Goal: Entertainment & Leisure: Consume media (video, audio)

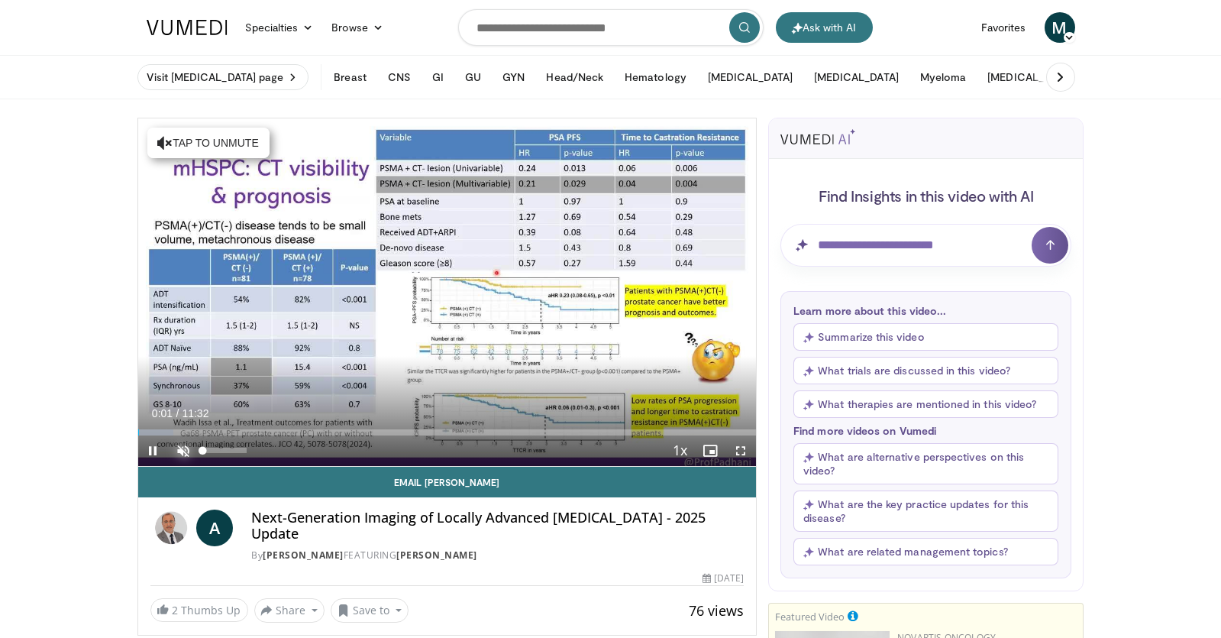
click at [190, 444] on span "Video Player" at bounding box center [184, 450] width 31 height 31
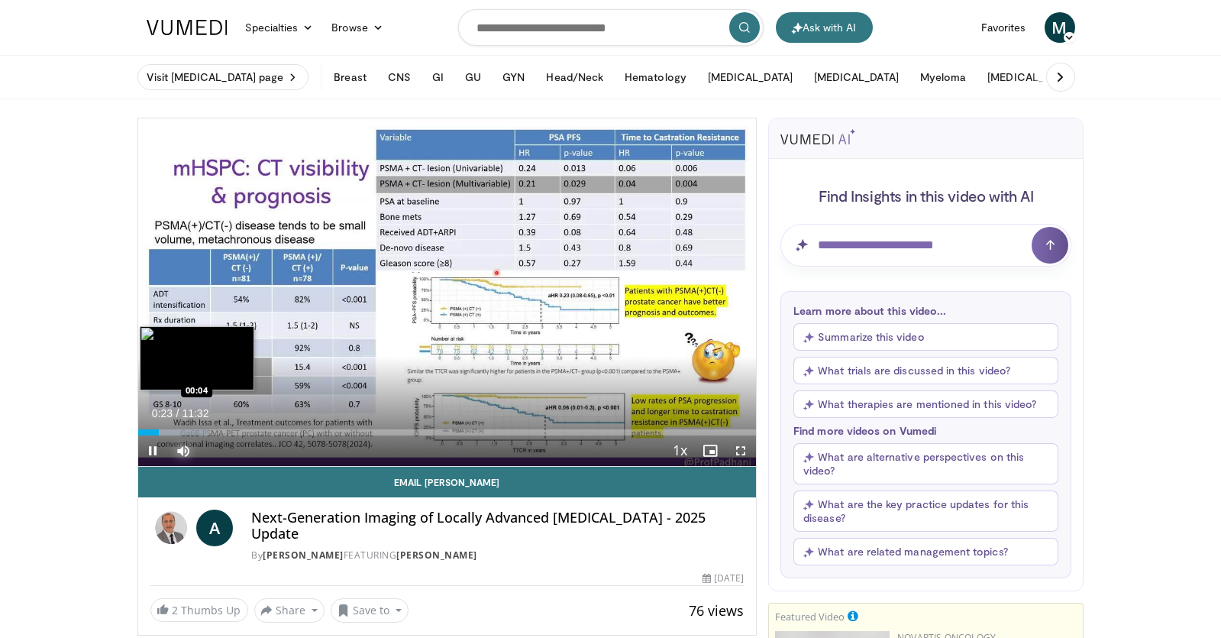
click at [141, 431] on div "00:23" at bounding box center [148, 432] width 21 height 6
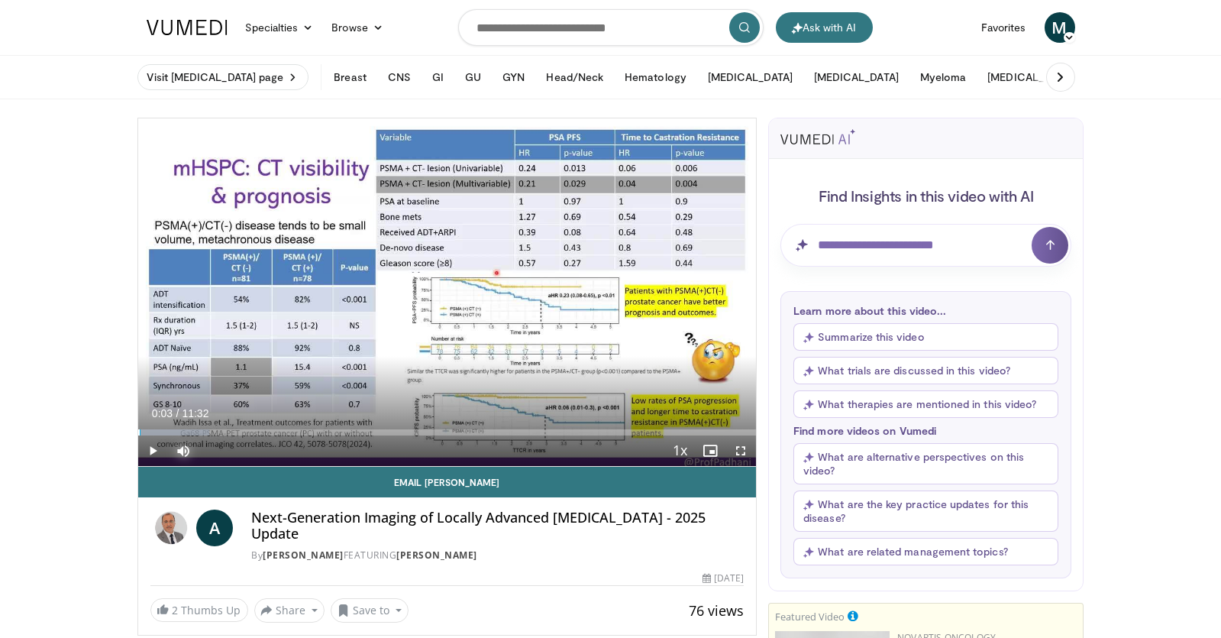
drag, startPoint x: 141, startPoint y: 431, endPoint x: 116, endPoint y: 423, distance: 26.3
click at [151, 456] on span "Video Player" at bounding box center [153, 450] width 31 height 31
click at [153, 444] on span "Video Player" at bounding box center [153, 450] width 31 height 31
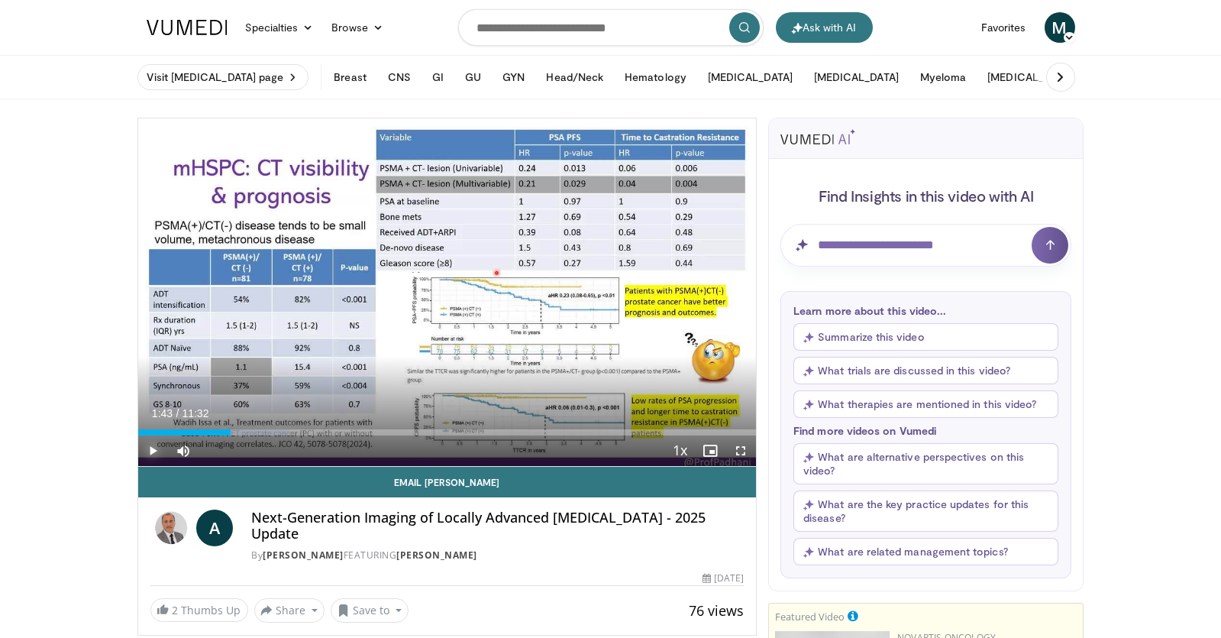
click at [153, 444] on span "Video Player" at bounding box center [153, 450] width 31 height 31
click at [151, 450] on span "Video Player" at bounding box center [153, 450] width 31 height 31
click at [157, 444] on span "Video Player" at bounding box center [153, 450] width 31 height 31
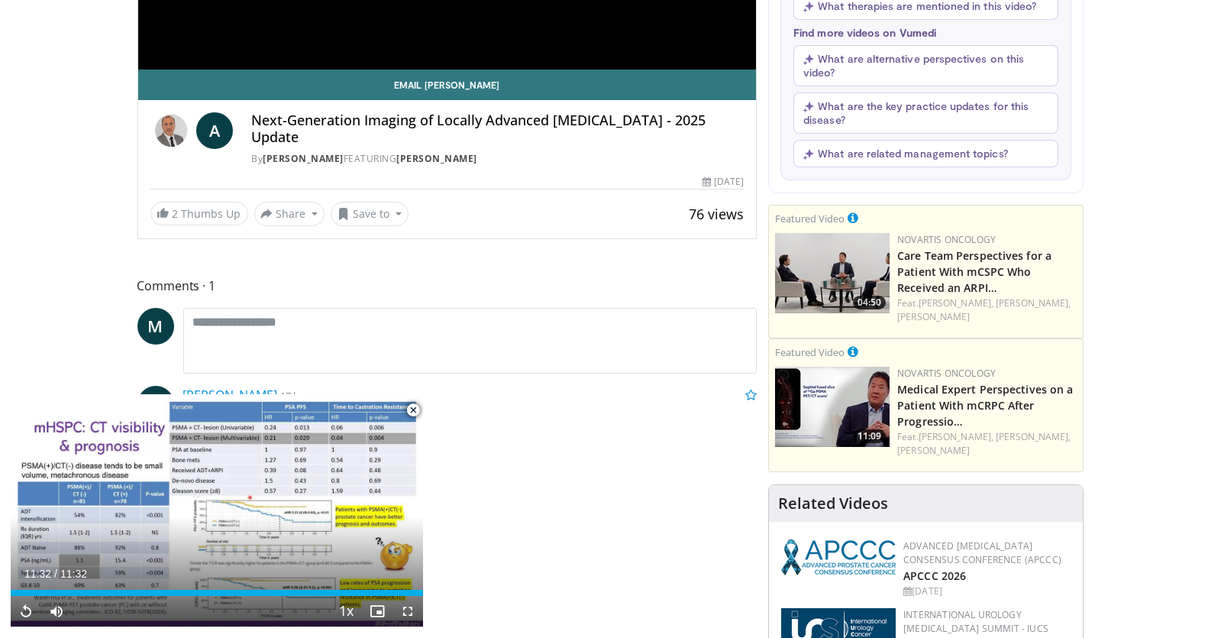
scroll to position [431, 0]
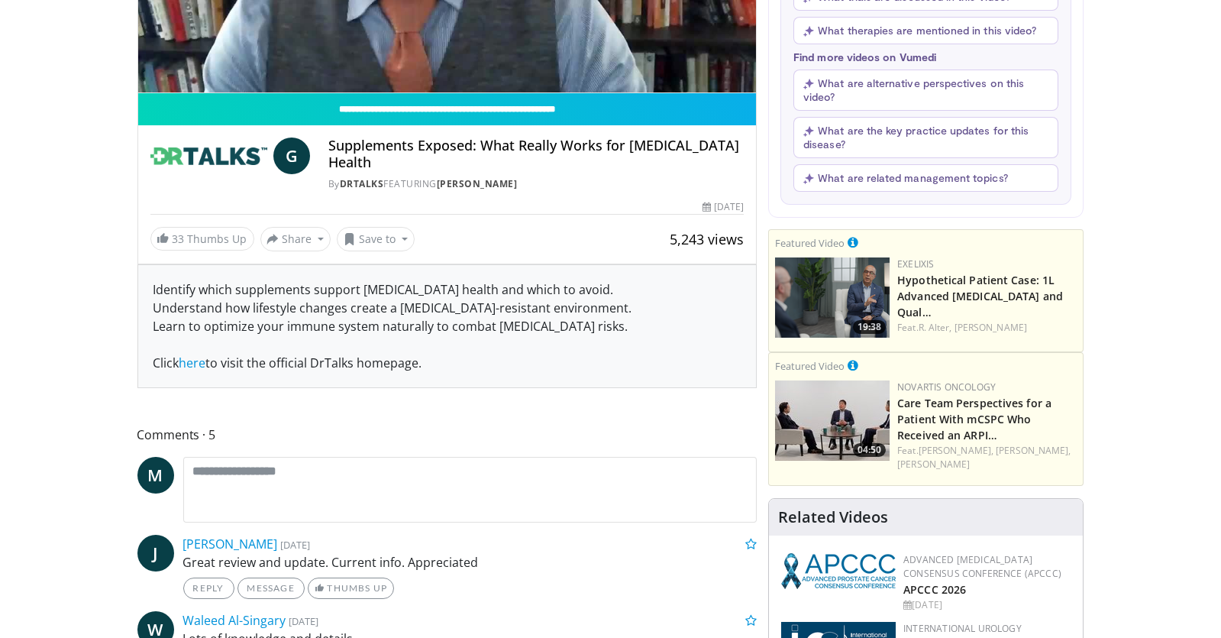
scroll to position [103, 0]
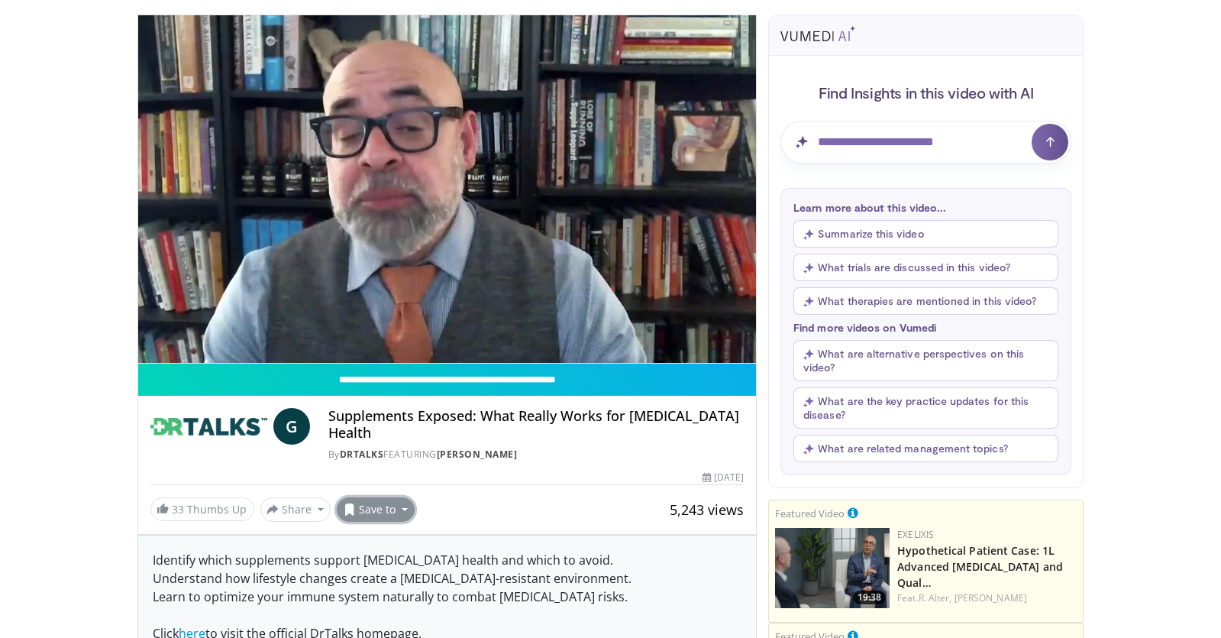
click at [375, 497] on button "Save to" at bounding box center [376, 509] width 78 height 24
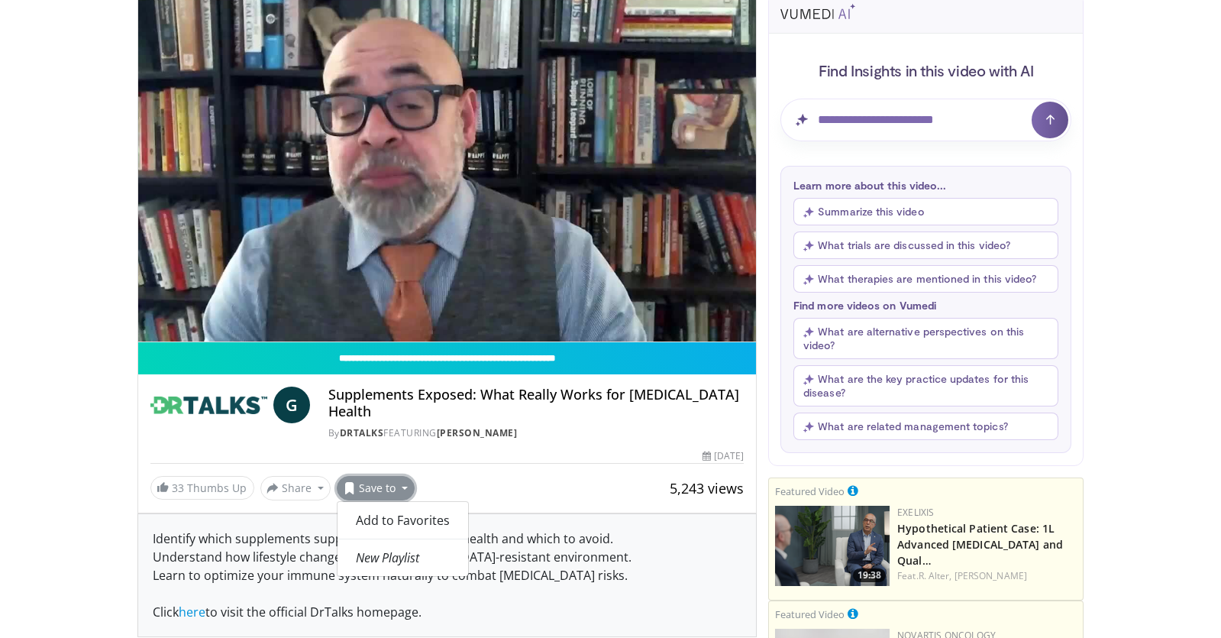
scroll to position [0, 0]
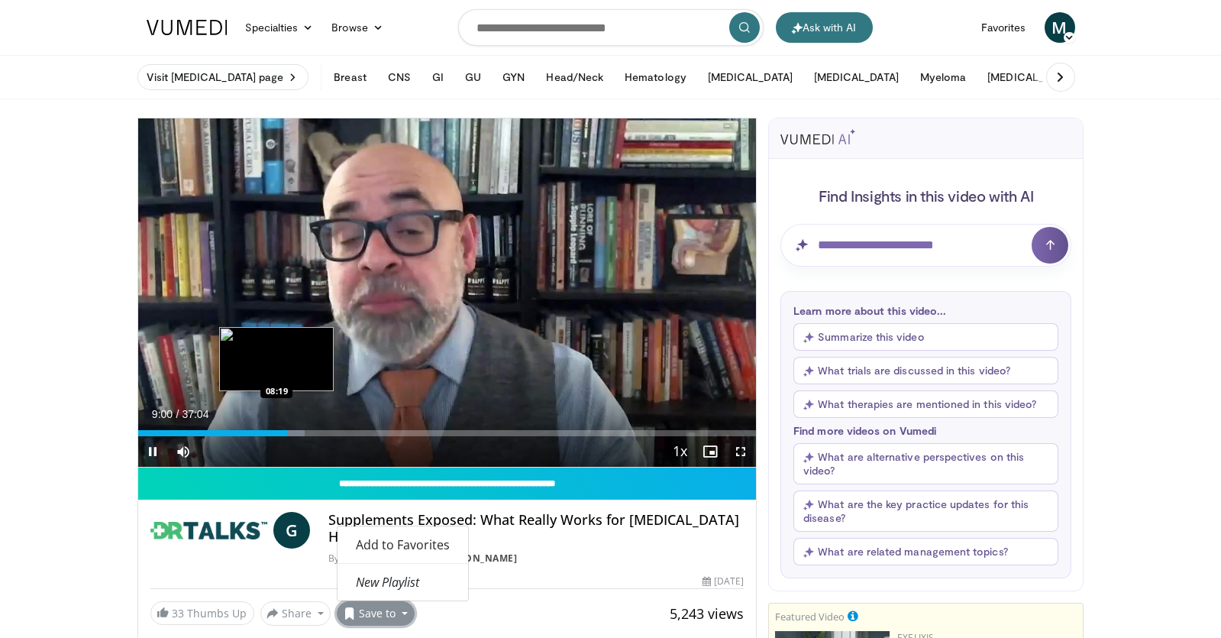
click at [276, 431] on div "Loaded : 27.00% 09:00 08:19" at bounding box center [447, 433] width 618 height 6
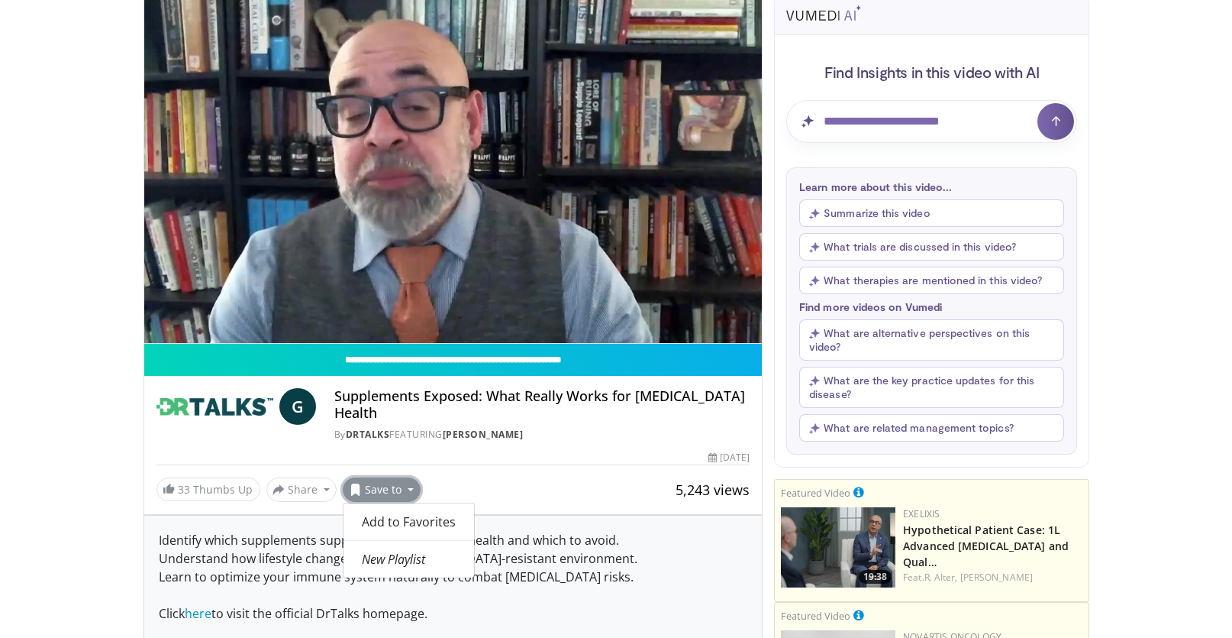
scroll to position [137, 0]
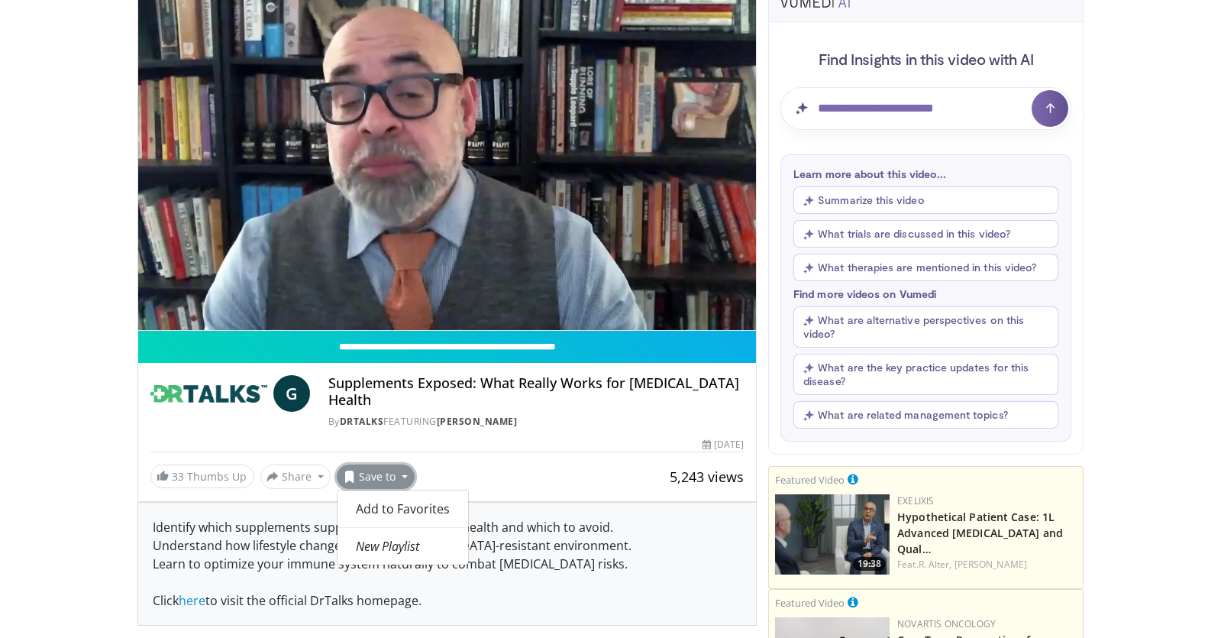
click at [399, 464] on button "Save to" at bounding box center [376, 476] width 78 height 24
click at [393, 537] on em "New Playlist" at bounding box center [387, 545] width 63 height 17
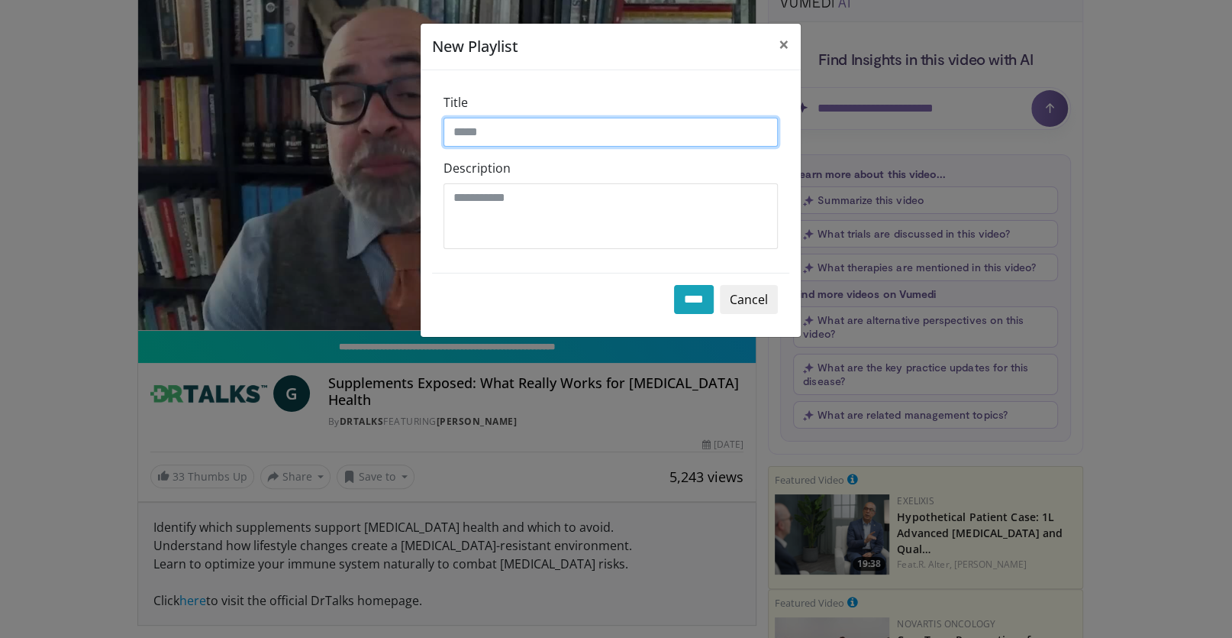
click at [488, 126] on input "Title" at bounding box center [611, 132] width 334 height 29
type input "***"
click at [687, 297] on input "****" at bounding box center [694, 299] width 40 height 29
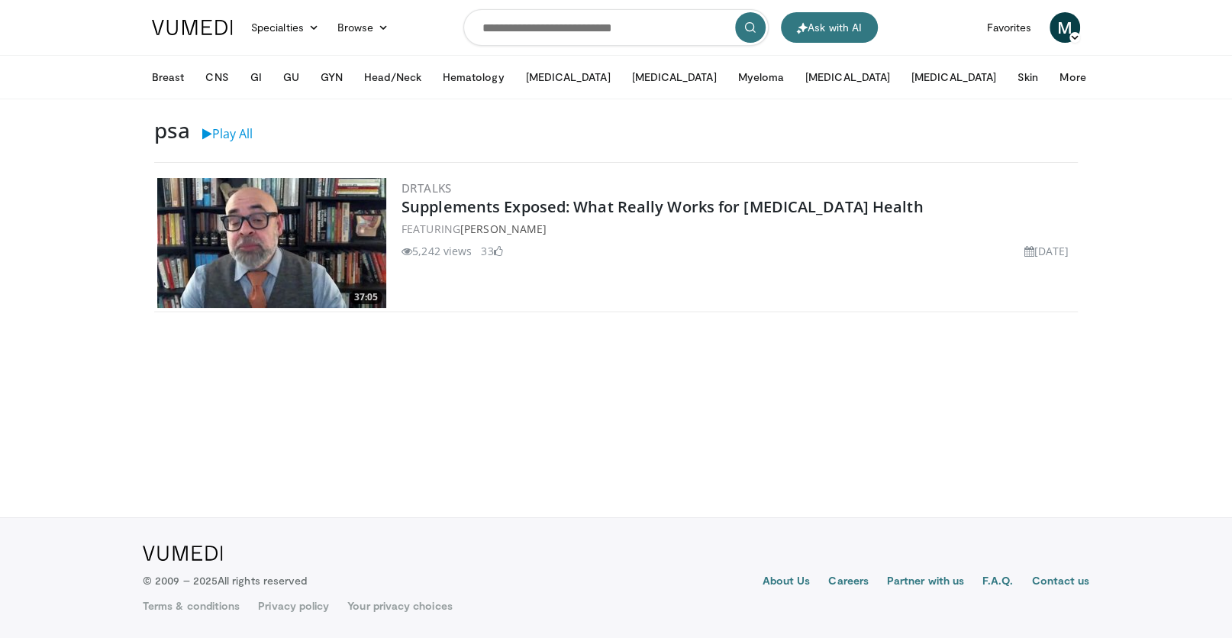
click at [249, 199] on img at bounding box center [271, 243] width 229 height 130
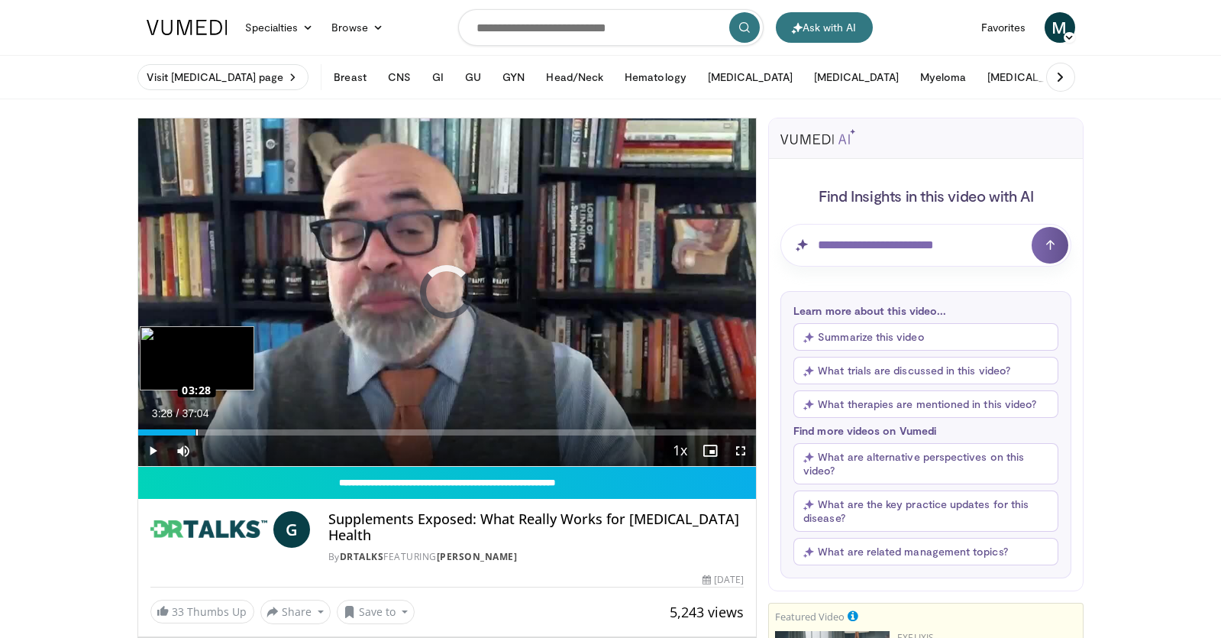
click at [195, 434] on div "Loaded : 1.78% 00:02 03:28" at bounding box center [447, 432] width 618 height 6
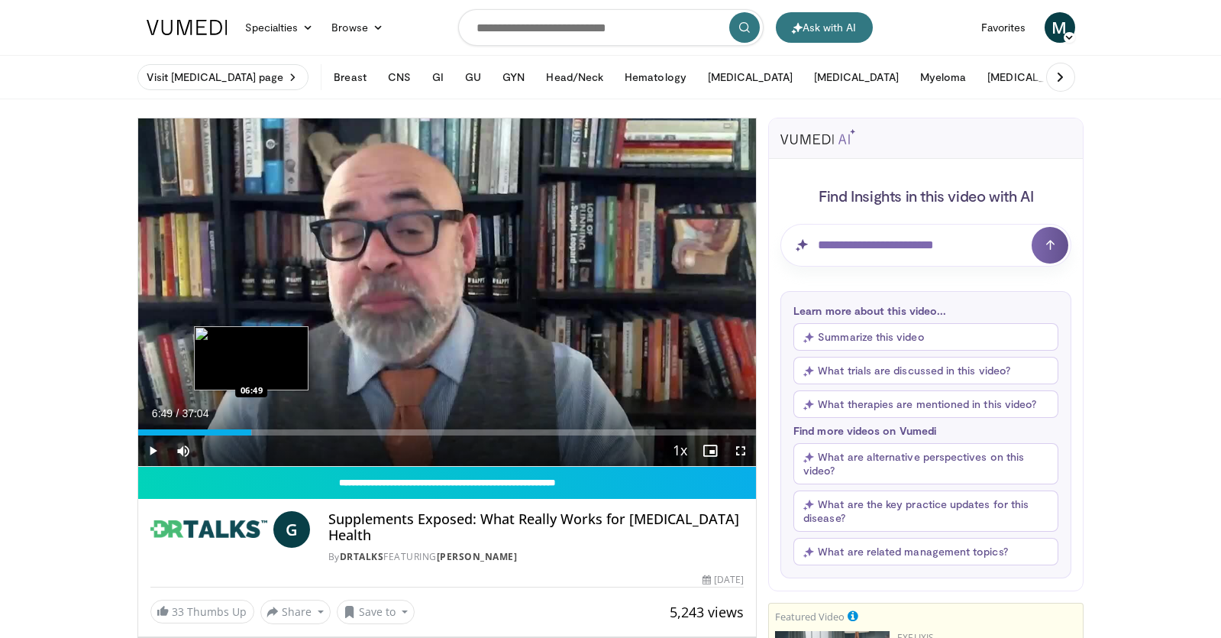
click at [251, 427] on div "Loaded : 18.45% 03:30 06:49" at bounding box center [447, 428] width 618 height 15
click at [280, 427] on div "Loaded : 21.40% 06:52 08:33" at bounding box center [447, 428] width 618 height 15
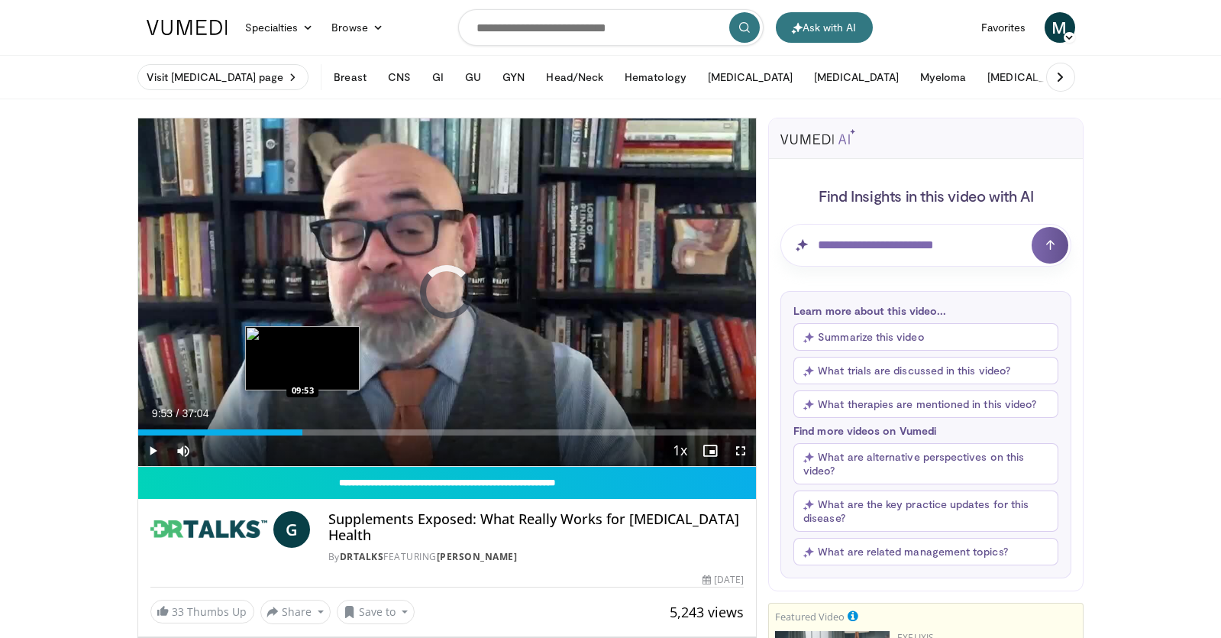
click at [302, 431] on div "Loaded : 26.10% 08:37 09:53" at bounding box center [447, 432] width 618 height 6
